Goal: Answer question/provide support

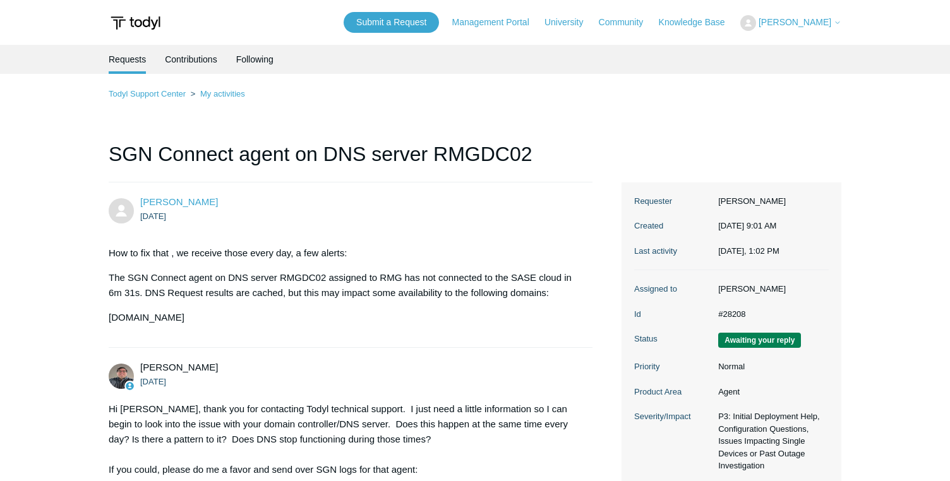
scroll to position [1099, 0]
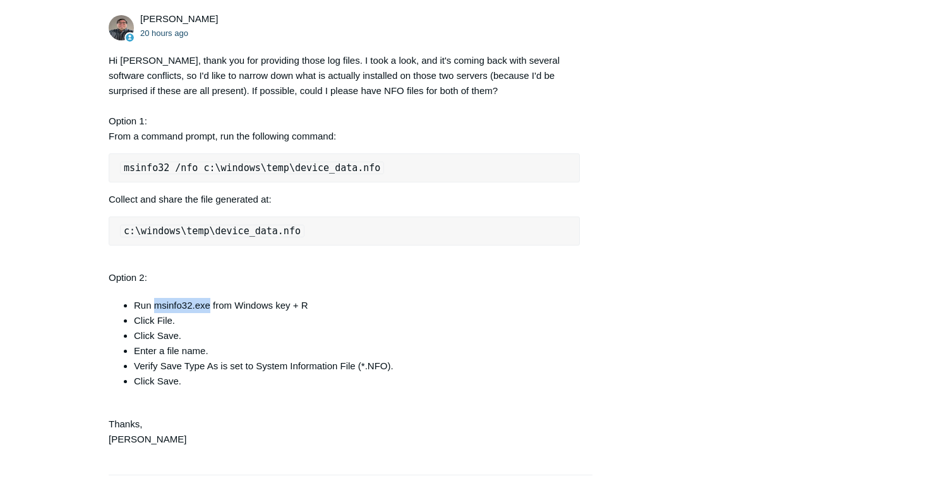
drag, startPoint x: 209, startPoint y: 338, endPoint x: 155, endPoint y: 337, distance: 54.3
click at [155, 313] on li "Run msinfo32.exe from Windows key + R" at bounding box center [357, 305] width 446 height 15
copy li "msinfo32.exe"
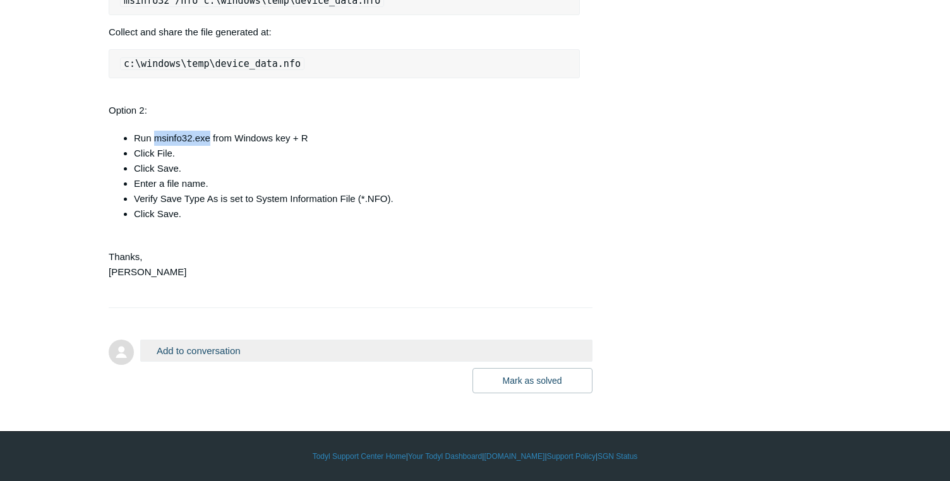
scroll to position [1297, 0]
click at [332, 357] on button "Add to conversation" at bounding box center [366, 351] width 452 height 22
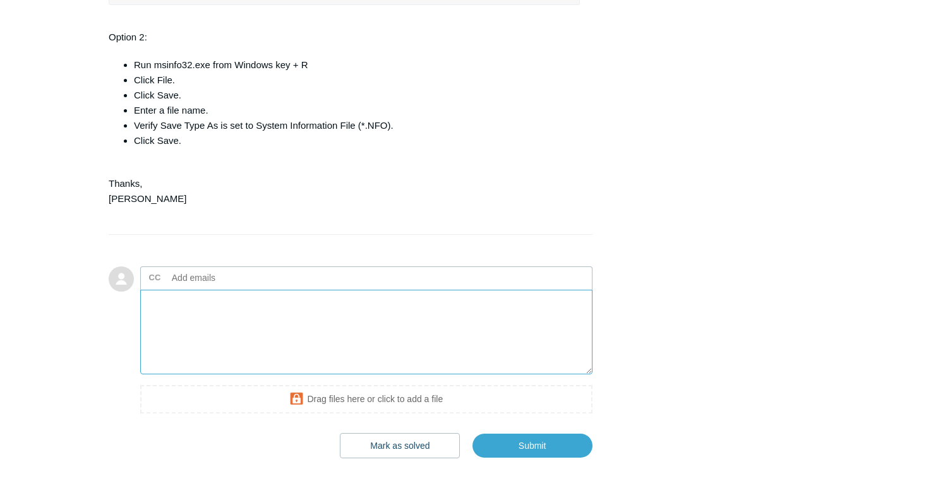
scroll to position [1354, 0]
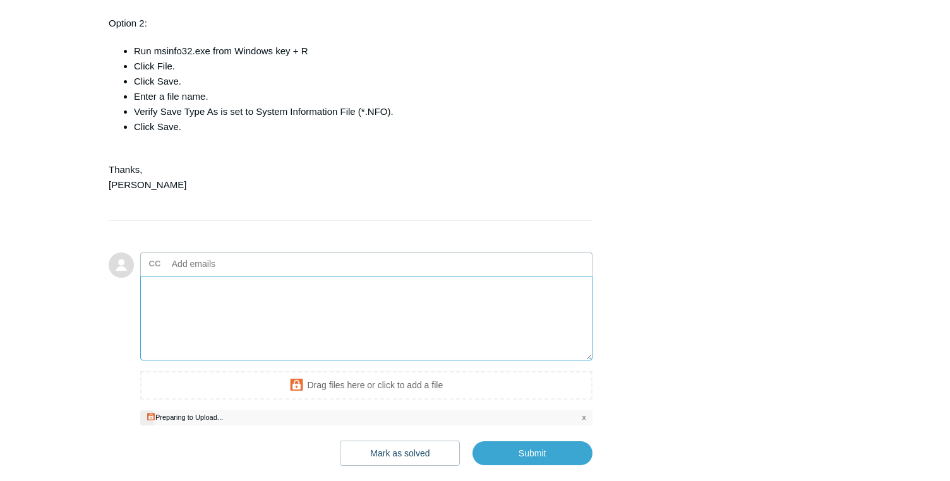
click at [275, 331] on textarea "Add your reply" at bounding box center [366, 318] width 452 height 85
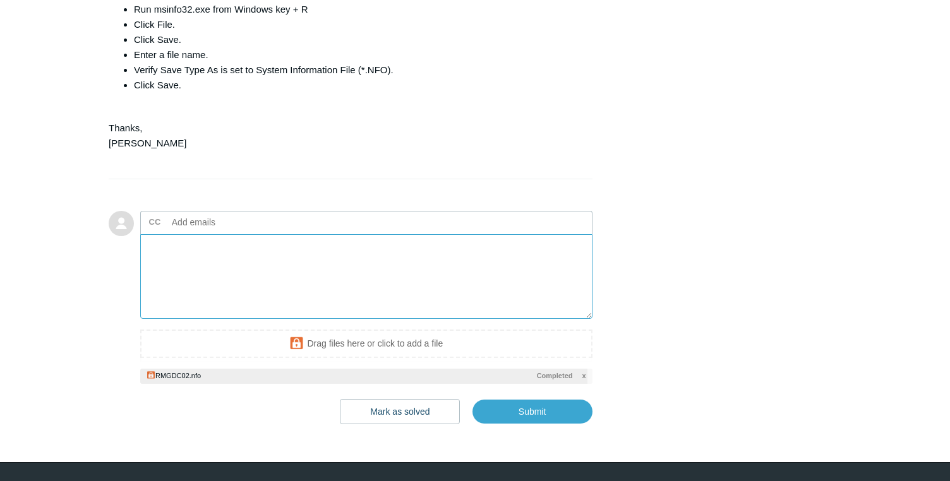
scroll to position [1398, 0]
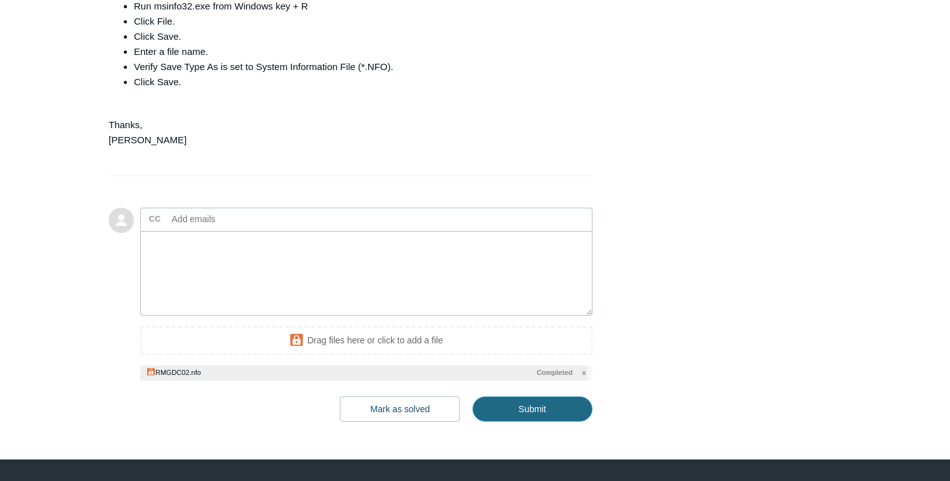
click at [503, 422] on input "Submit" at bounding box center [532, 408] width 120 height 25
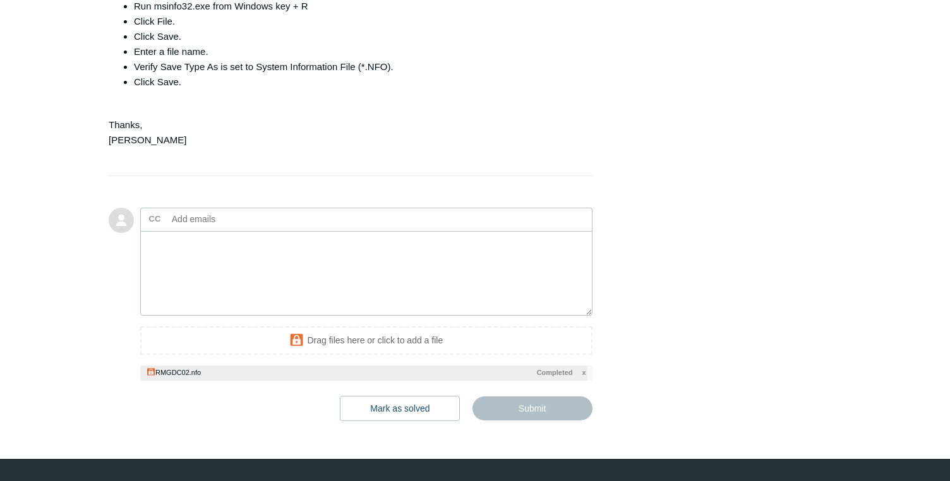
type textarea "This ticket includes a secure attachment. Use this link to access the attached …"
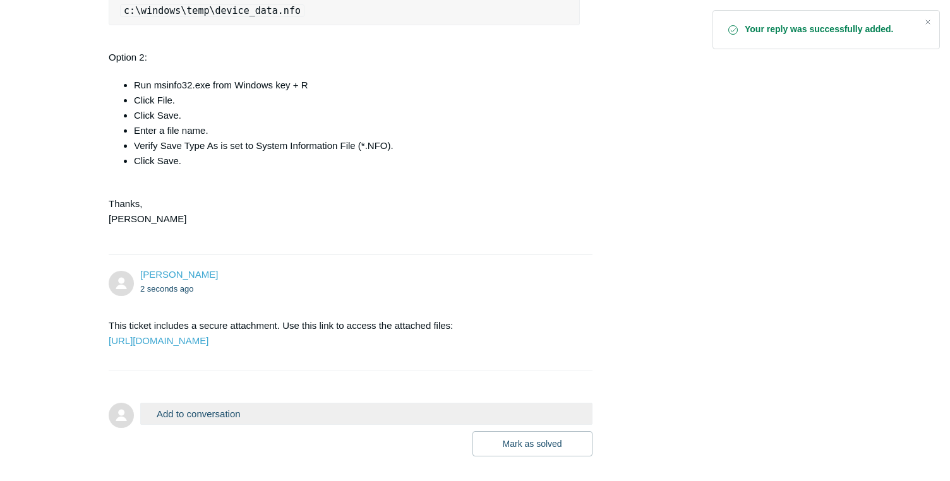
scroll to position [1444, 0]
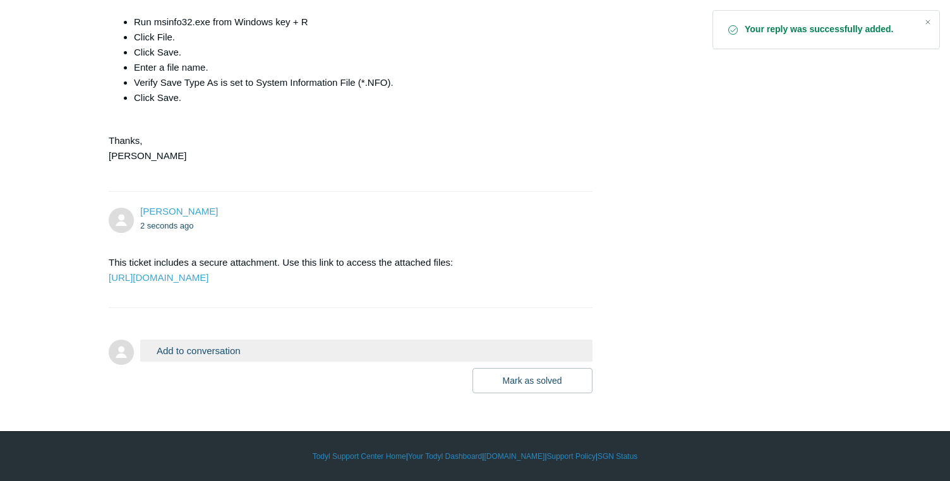
click at [278, 283] on p "This ticket includes a secure attachment. Use this link to access the attached …" at bounding box center [344, 270] width 471 height 30
click at [208, 272] on link "[URL][DOMAIN_NAME]" at bounding box center [159, 277] width 100 height 11
